Goal: Share content: Share content

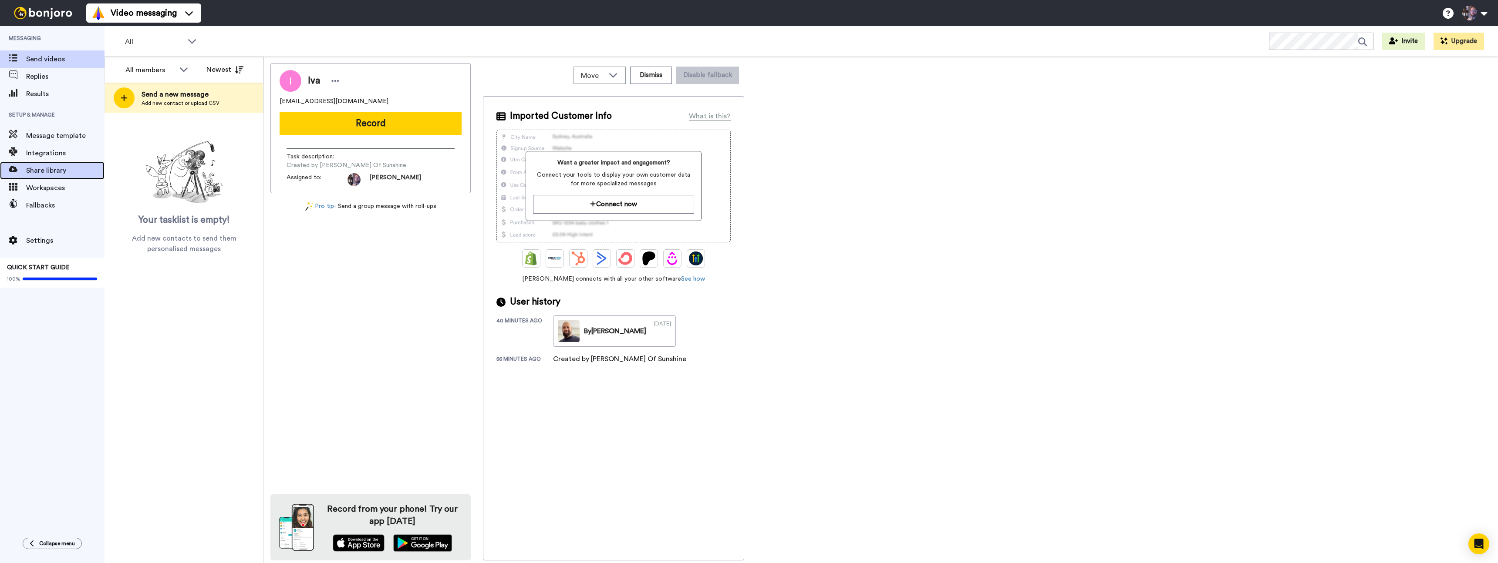
click at [42, 176] on div "Share library" at bounding box center [52, 170] width 104 height 17
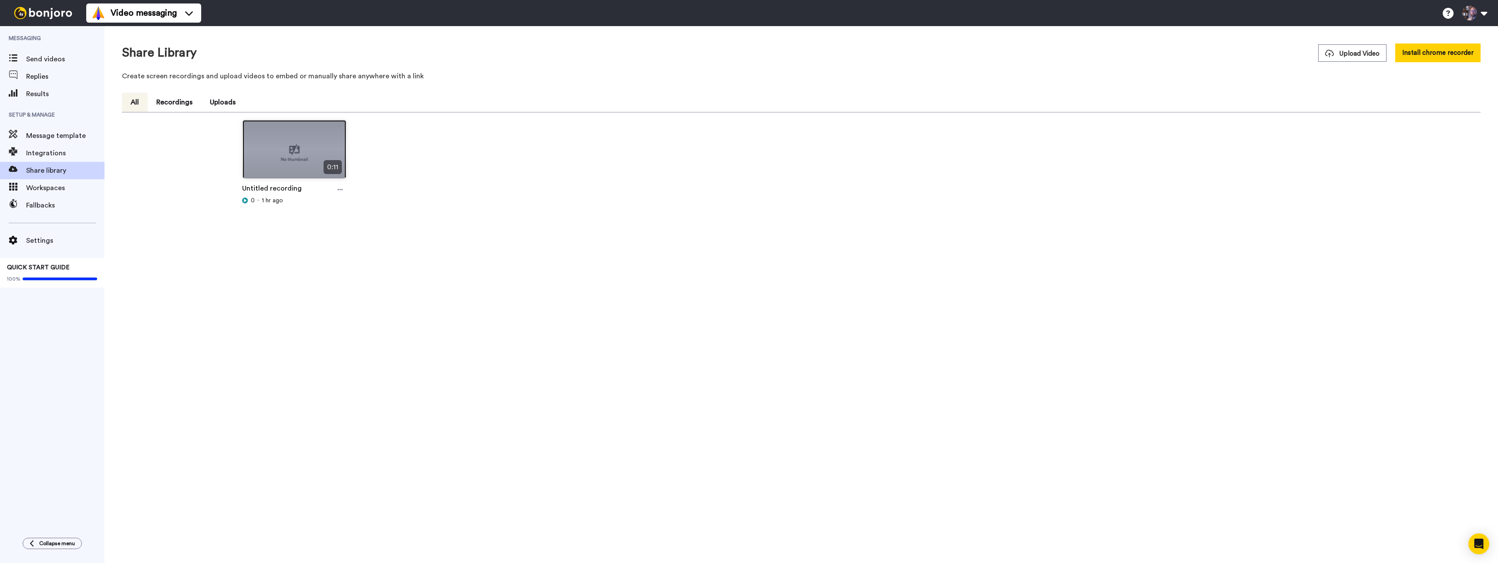
click at [287, 158] on img at bounding box center [294, 153] width 104 height 66
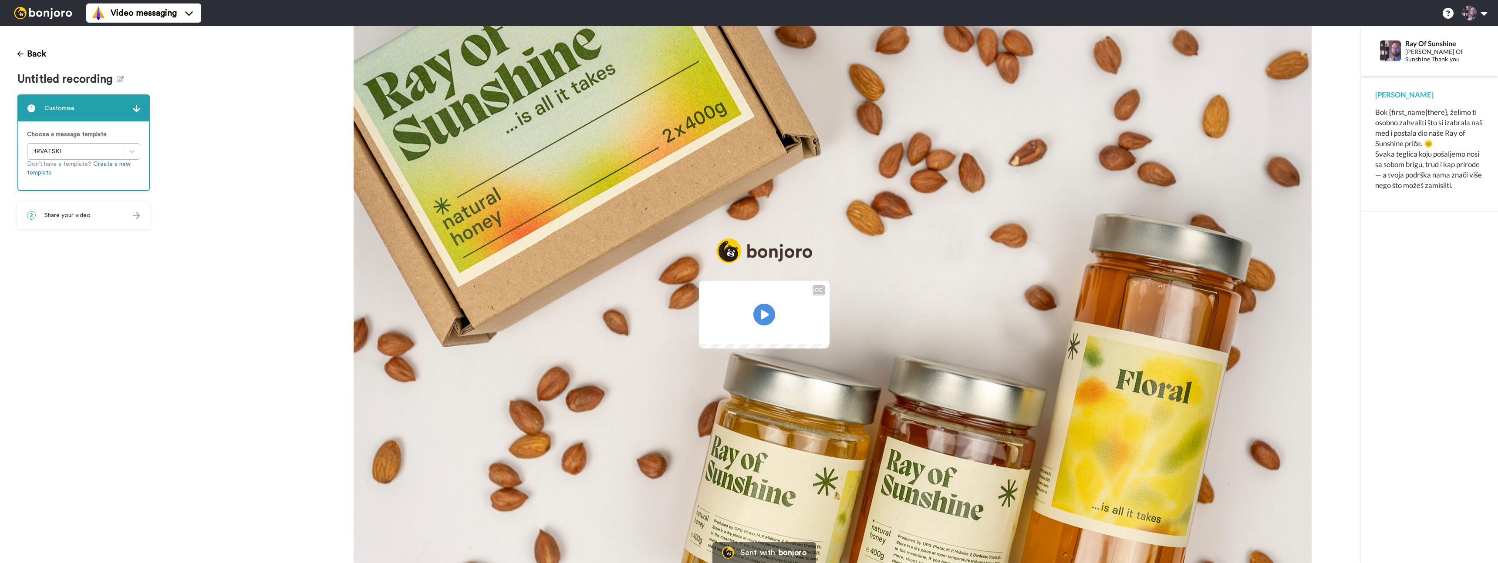
click at [79, 220] on div "2 Share your video" at bounding box center [83, 215] width 131 height 26
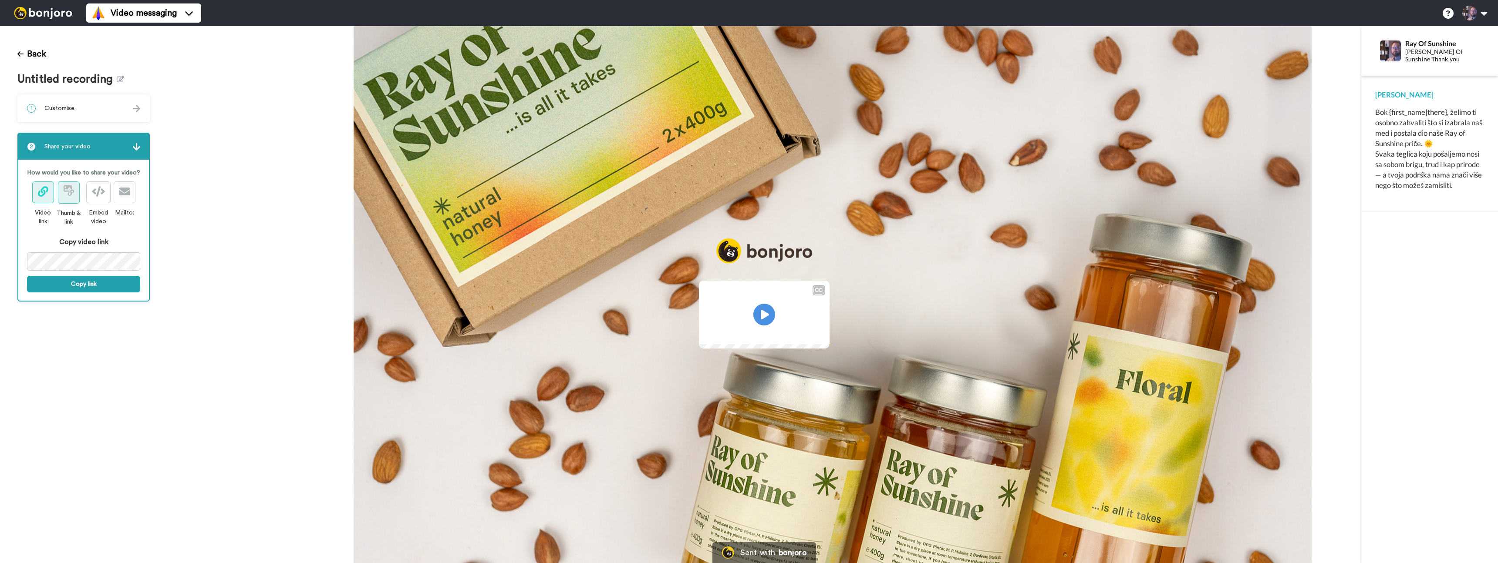
click at [74, 198] on button at bounding box center [69, 193] width 22 height 22
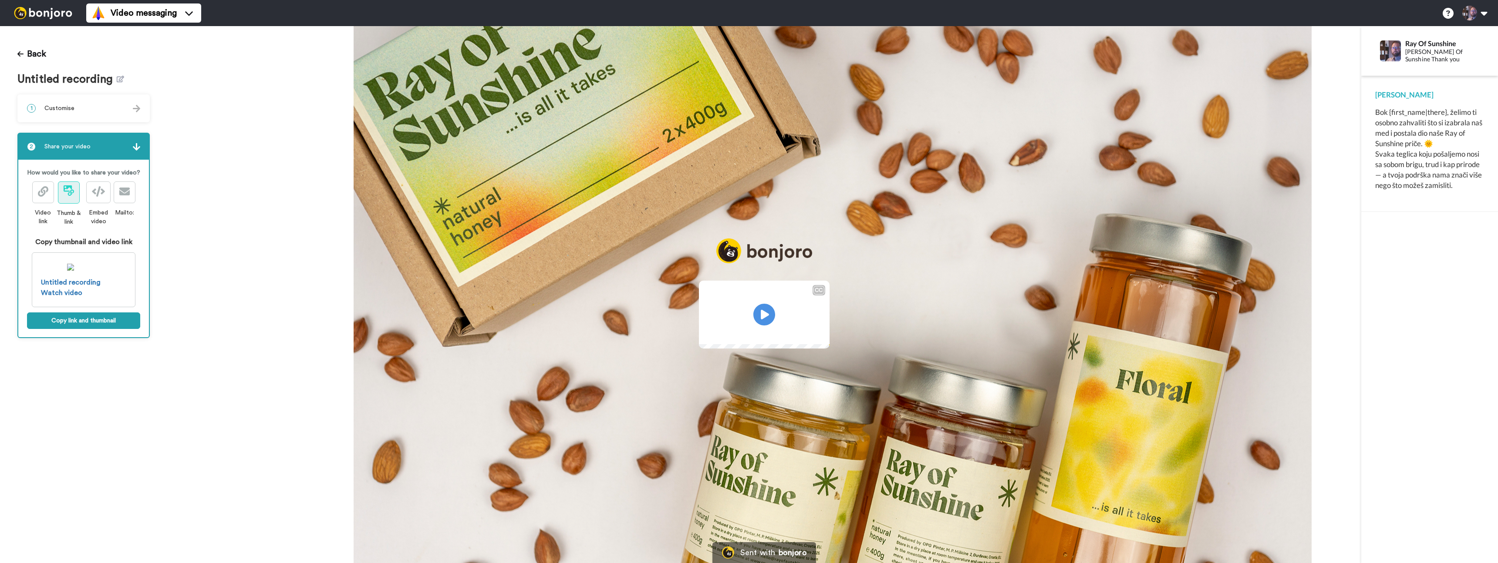
drag, startPoint x: 44, startPoint y: 192, endPoint x: 48, endPoint y: 221, distance: 29.1
click at [44, 192] on icon at bounding box center [43, 191] width 10 height 10
click at [81, 281] on button "Copy link" at bounding box center [83, 284] width 113 height 17
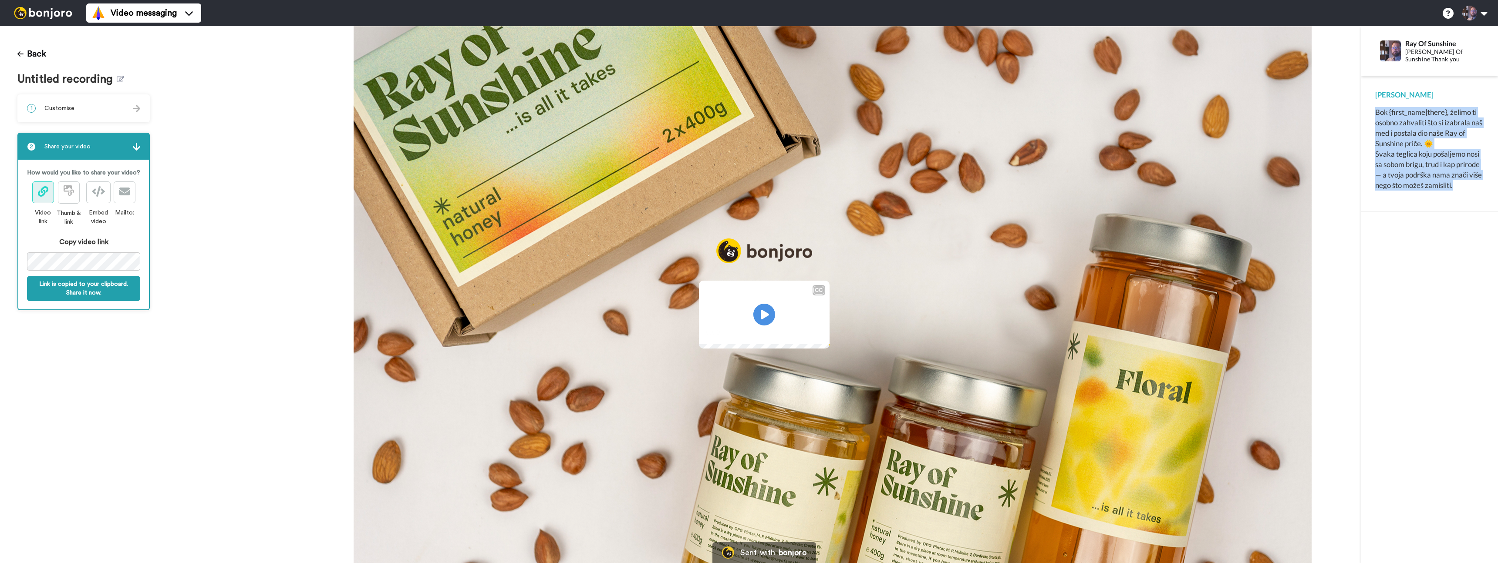
drag, startPoint x: 1377, startPoint y: 113, endPoint x: 1481, endPoint y: 188, distance: 128.7
click at [1481, 189] on div "Bok {first_name|there}, želimo ti osobno zahvaliti što si izabrala naš med i po…" at bounding box center [1429, 149] width 109 height 84
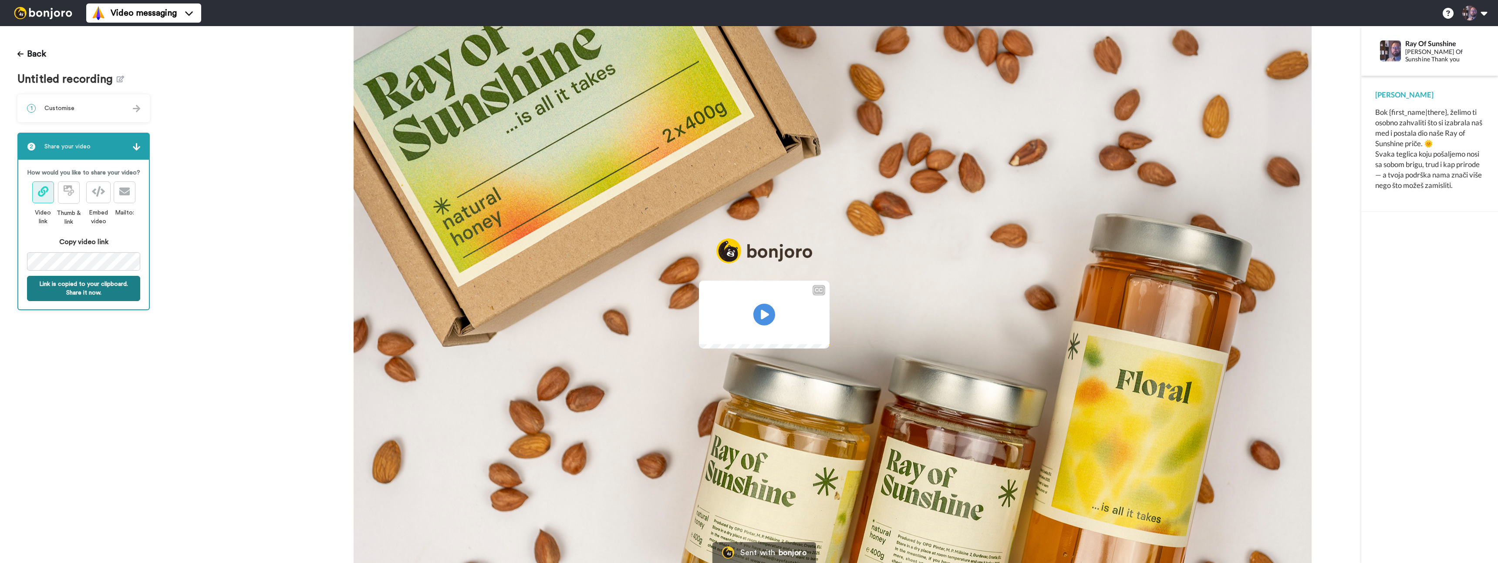
click at [104, 280] on button "Link is copied to your clipboard. Share it now." at bounding box center [83, 288] width 113 height 25
click at [0, 263] on div "Back Untitled recording 1 Customise Choose a message template HRVATSKI Don’t ha…" at bounding box center [83, 294] width 167 height 537
click at [90, 288] on button "Link is copied to your clipboard. Share it now." at bounding box center [83, 288] width 113 height 25
click at [69, 192] on icon at bounding box center [69, 190] width 10 height 10
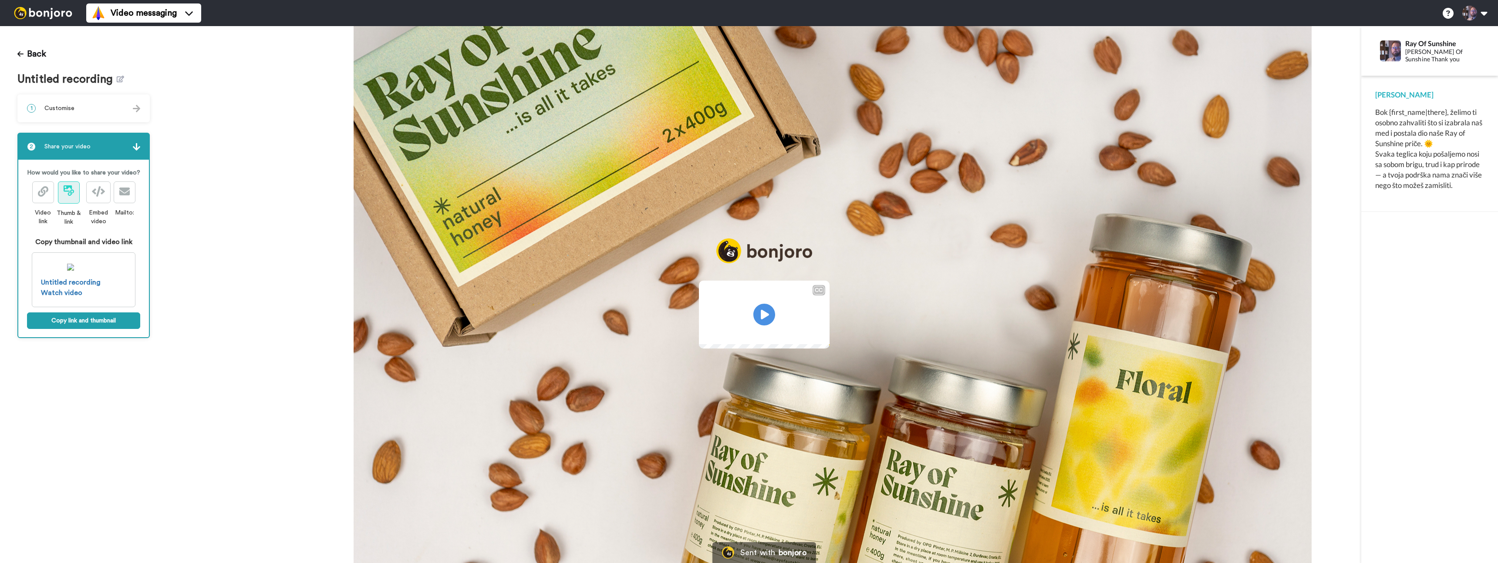
drag, startPoint x: 44, startPoint y: 198, endPoint x: 57, endPoint y: 229, distance: 34.0
click at [44, 198] on span at bounding box center [43, 192] width 10 height 10
click at [75, 285] on button "Copy link" at bounding box center [83, 284] width 113 height 17
